Goal: Transaction & Acquisition: Purchase product/service

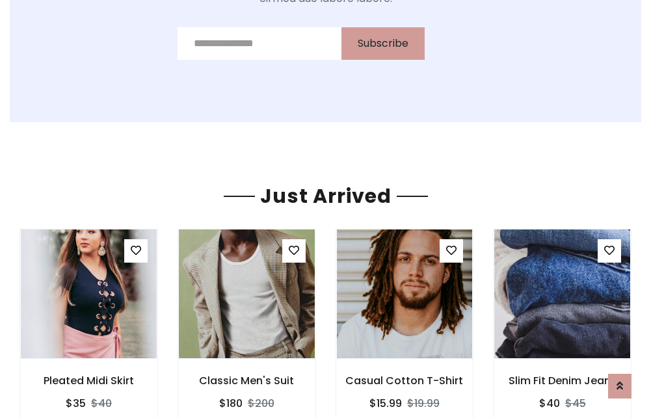
scroll to position [1362, 0]
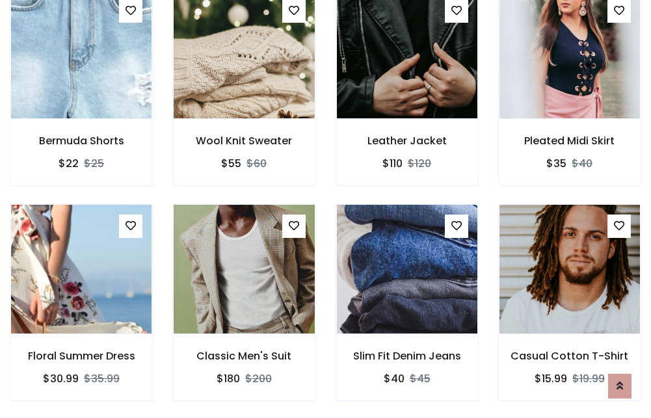
click at [326, 209] on div "Slim Fit Denim Jeans $40 $45" at bounding box center [407, 311] width 163 height 215
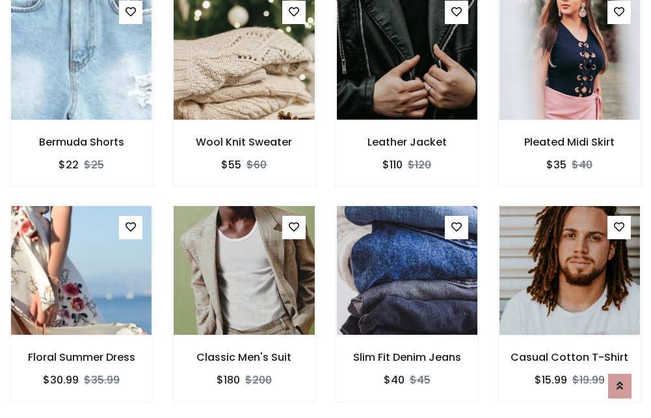
click at [326, 209] on div "Slim Fit Denim Jeans $40 $45" at bounding box center [407, 313] width 163 height 215
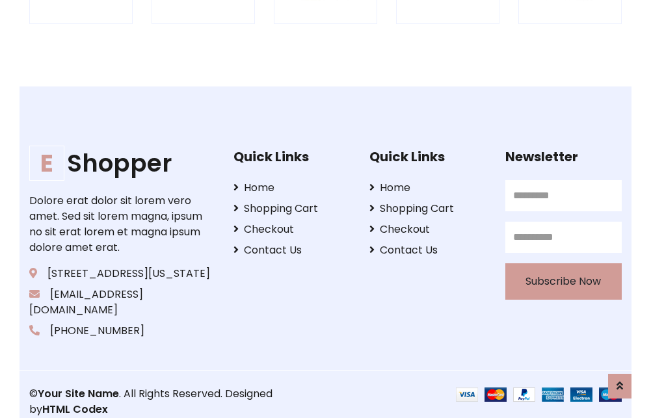
scroll to position [2478, 0]
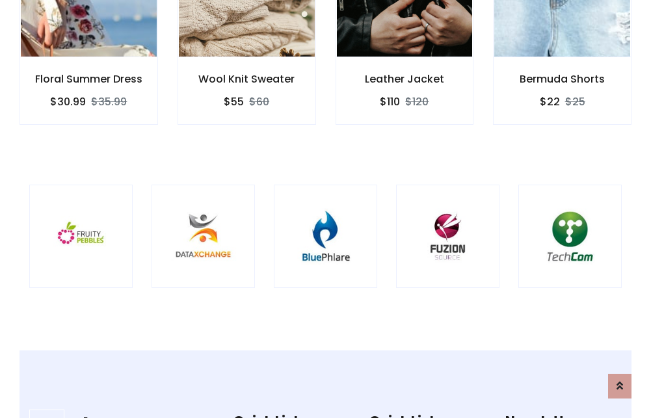
click at [325, 209] on img at bounding box center [325, 236] width 71 height 71
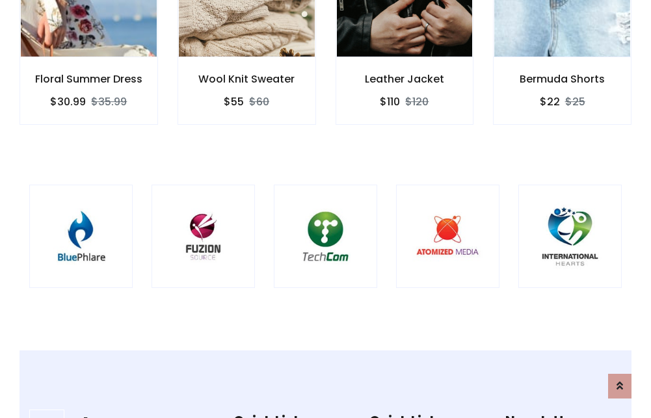
click at [325, 209] on img at bounding box center [325, 236] width 71 height 71
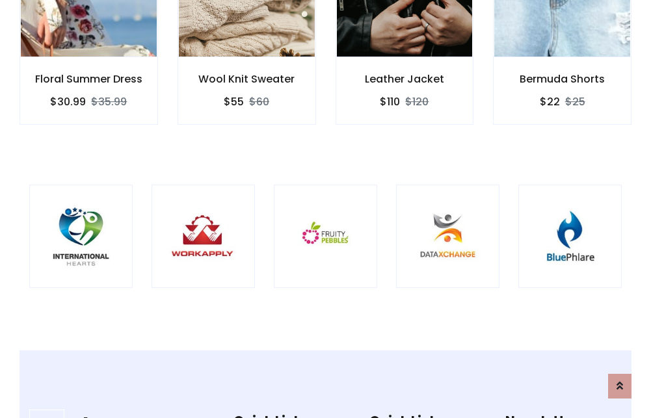
click at [325, 209] on img at bounding box center [325, 236] width 71 height 71
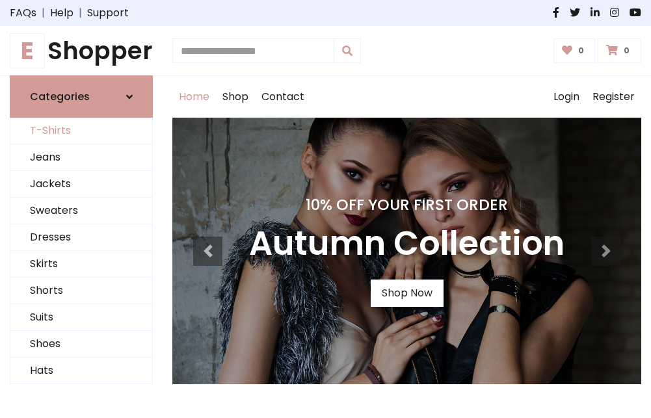
click at [81, 131] on link "T-Shirts" at bounding box center [81, 131] width 142 height 27
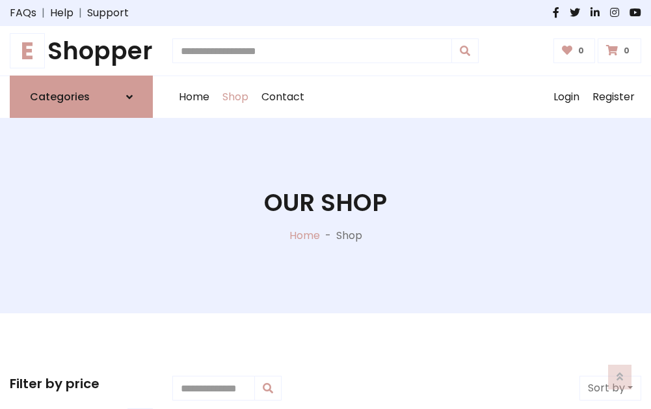
scroll to position [522, 0]
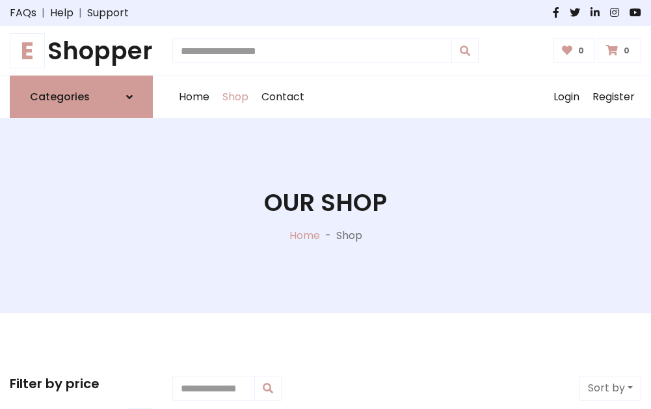
click at [81, 51] on h1 "E Shopper" at bounding box center [81, 50] width 143 height 29
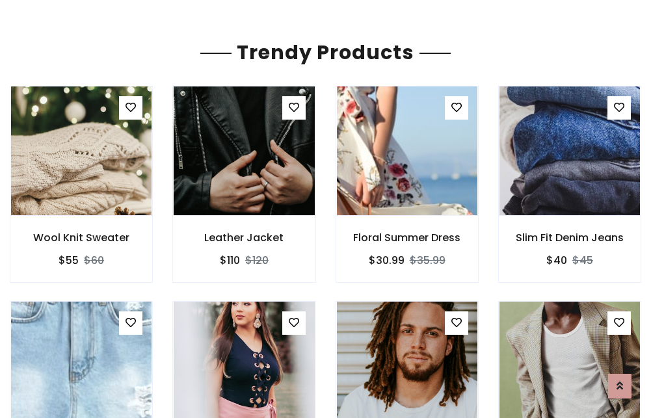
scroll to position [77, 0]
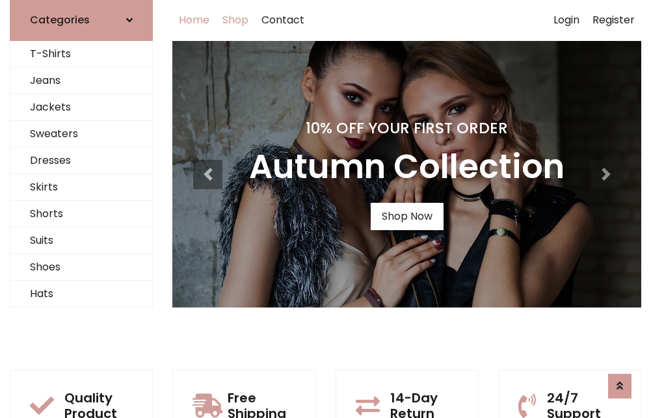
click at [236, 20] on link "Shop" at bounding box center [235, 20] width 39 height 42
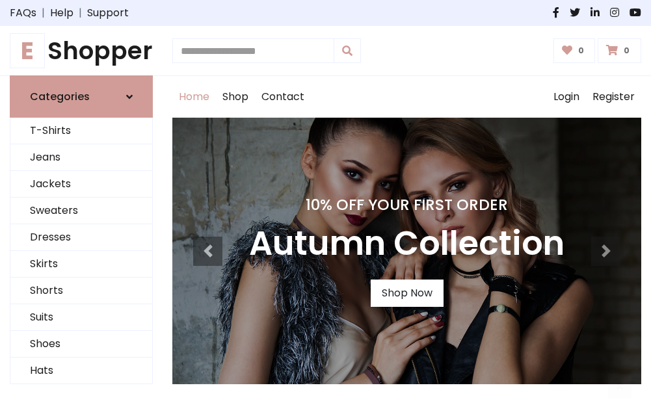
scroll to position [427, 0]
